Goal: Task Accomplishment & Management: Manage account settings

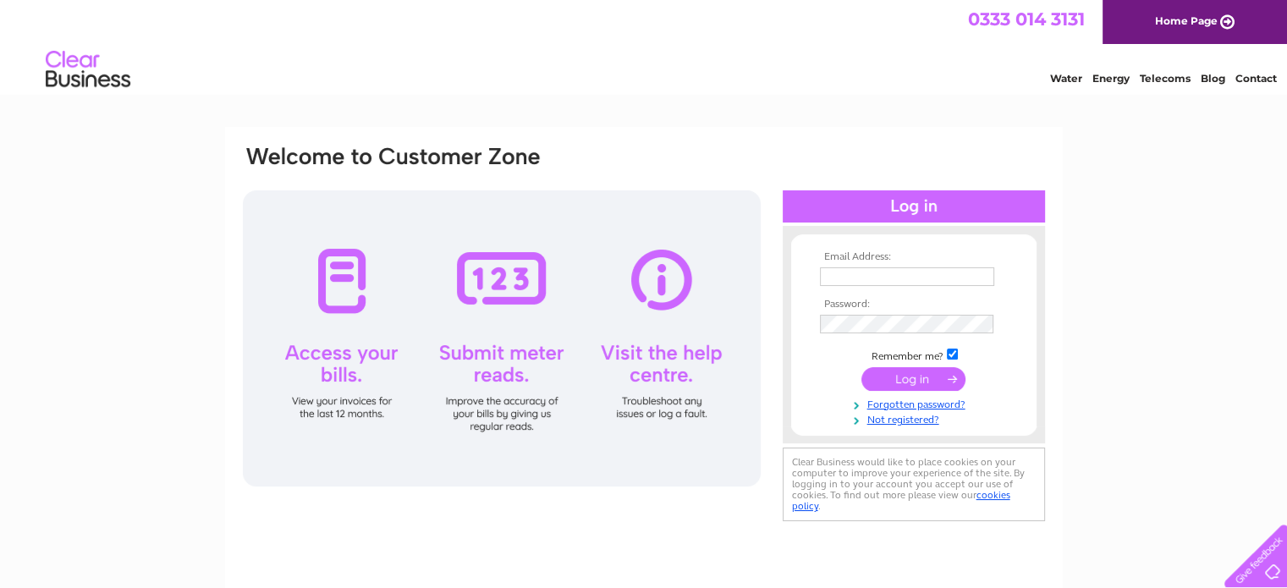
type input "[EMAIL_ADDRESS][DOMAIN_NAME]"
click at [910, 373] on input "submit" at bounding box center [913, 379] width 104 height 24
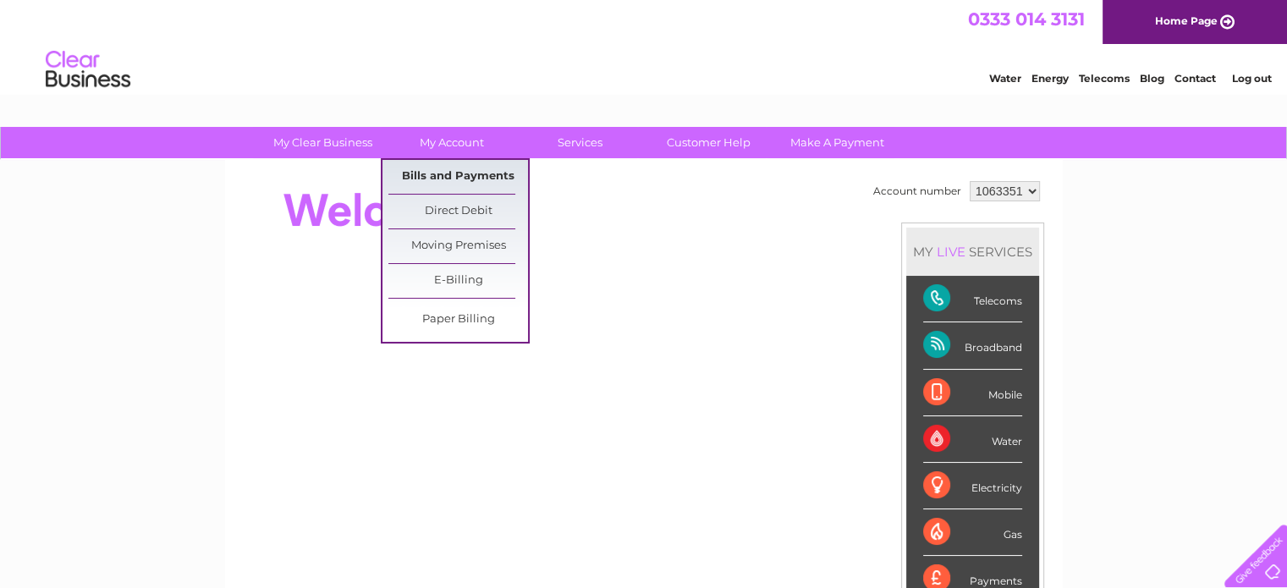
click at [450, 173] on link "Bills and Payments" at bounding box center [458, 177] width 140 height 34
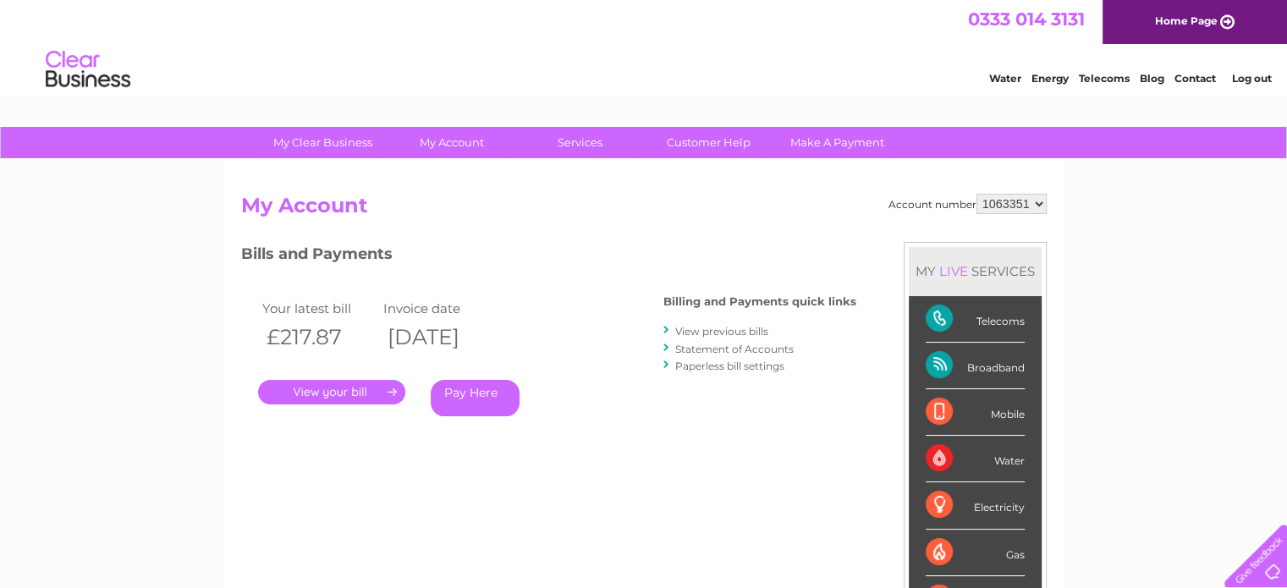
click at [336, 393] on link "." at bounding box center [331, 392] width 147 height 25
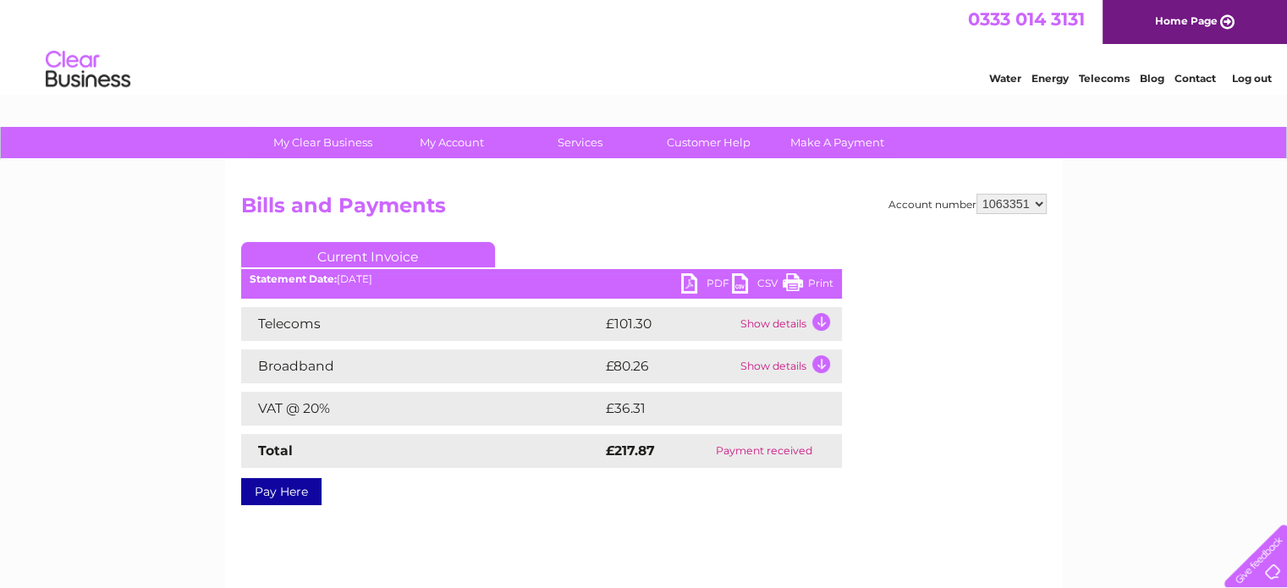
click at [697, 274] on link "PDF" at bounding box center [706, 285] width 51 height 25
click at [710, 286] on link "PDF" at bounding box center [706, 285] width 51 height 25
